Goal: Find specific page/section: Find specific page/section

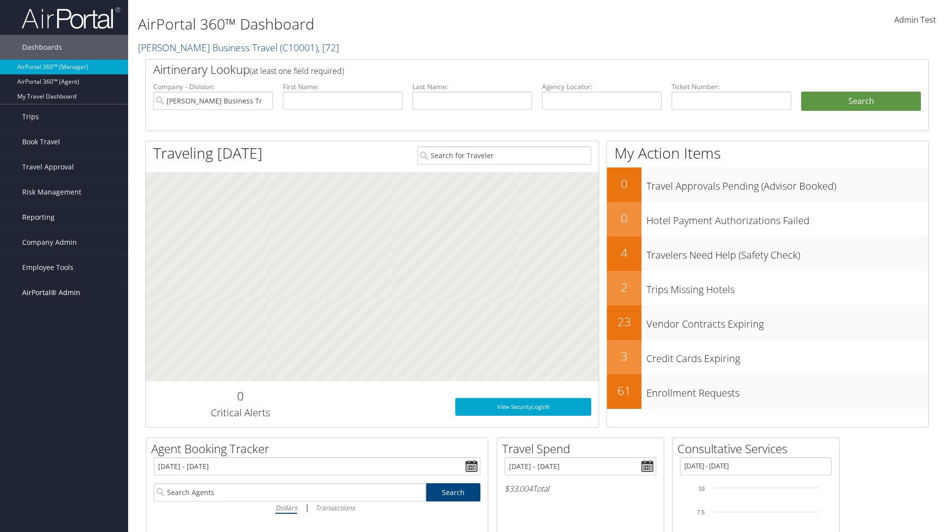
click at [64, 293] on span "AirPortal® Admin" at bounding box center [51, 292] width 58 height 25
click at [64, 349] on link "Service Profiles" at bounding box center [64, 356] width 128 height 15
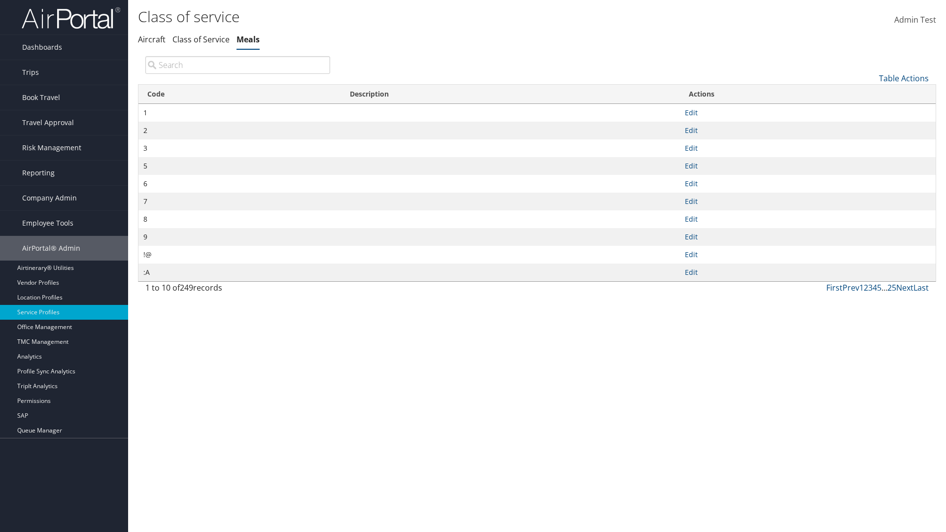
click at [239, 94] on th "Code" at bounding box center [239, 94] width 203 height 19
click at [904, 78] on link "Table Actions" at bounding box center [904, 78] width 50 height 11
click at [871, 111] on link "25" at bounding box center [871, 111] width 130 height 17
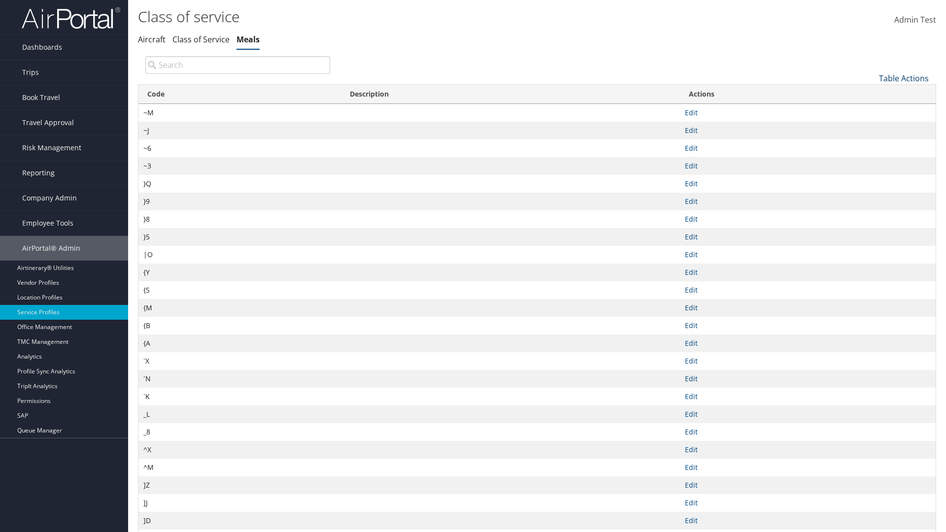
click at [904, 78] on link "Table Actions" at bounding box center [904, 78] width 50 height 11
click at [871, 143] on link "Page Length" at bounding box center [871, 144] width 130 height 17
